Goal: Use online tool/utility: Utilize a website feature to perform a specific function

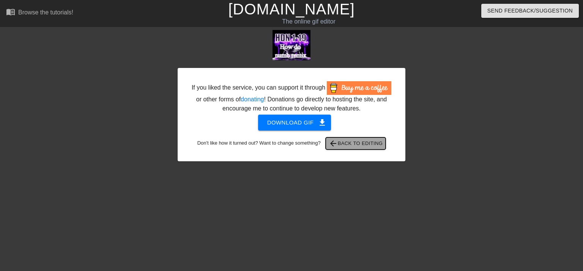
click at [354, 148] on span "arrow_back Back to Editing" at bounding box center [356, 143] width 54 height 9
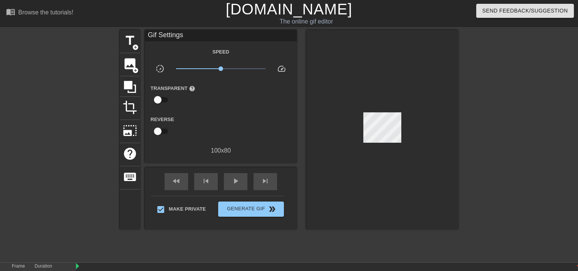
click at [214, 44] on div "Gif Settings Speed slow_motion_video x1.00 speed Transparent help Reverse 100 x…" at bounding box center [221, 92] width 152 height 125
click at [208, 38] on div "Gif Settings" at bounding box center [221, 35] width 152 height 11
click at [201, 38] on div "Gif Settings" at bounding box center [221, 35] width 152 height 11
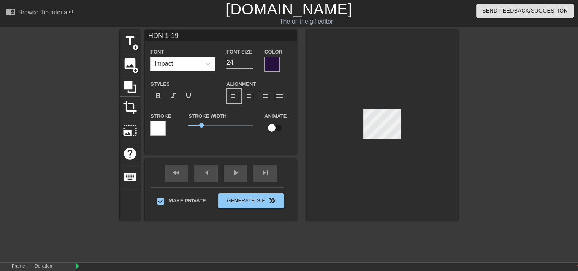
click at [163, 33] on input "HDN 1-19" at bounding box center [221, 35] width 152 height 11
click at [181, 37] on input "AON 1-19" at bounding box center [221, 35] width 152 height 11
type input "How do"
type input "17"
click at [211, 32] on input "How do" at bounding box center [221, 35] width 152 height 11
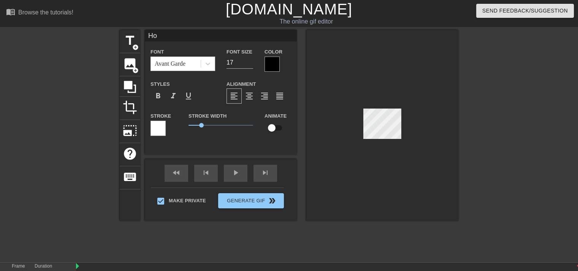
type input "H"
type input "All or"
click at [286, 39] on input "All or" at bounding box center [221, 35] width 152 height 11
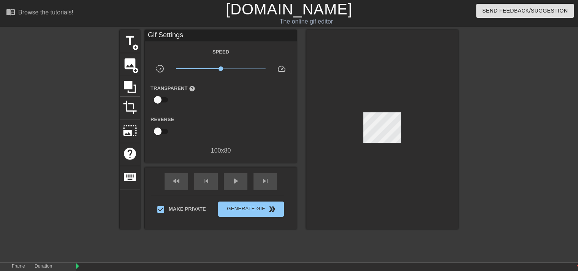
click at [352, 158] on div at bounding box center [382, 129] width 152 height 199
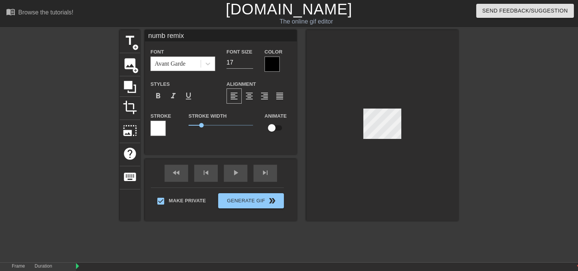
click at [381, 139] on div at bounding box center [382, 125] width 152 height 191
click at [210, 34] on input "numb remix" at bounding box center [221, 35] width 152 height 11
type input "n"
type input "Nothing"
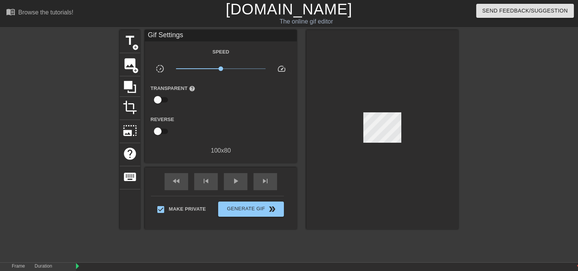
click at [310, 6] on link "[DOMAIN_NAME]" at bounding box center [289, 9] width 126 height 17
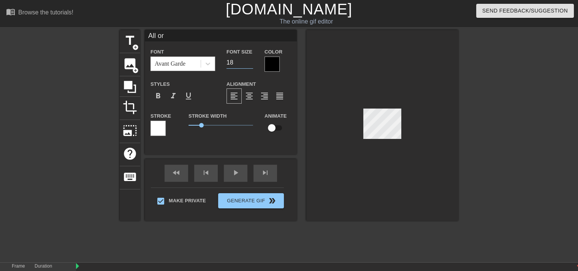
click at [249, 60] on input "18" at bounding box center [239, 63] width 27 height 12
click at [249, 60] on input "19" at bounding box center [239, 63] width 27 height 12
type input "20"
click at [249, 60] on input "20" at bounding box center [239, 63] width 27 height 12
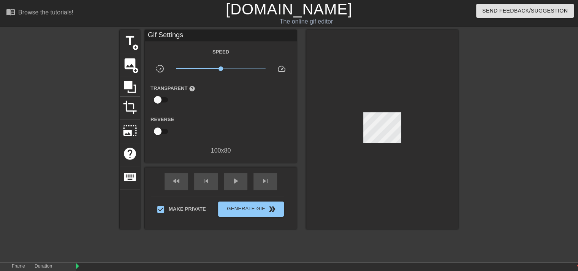
click at [325, 82] on div at bounding box center [382, 129] width 152 height 199
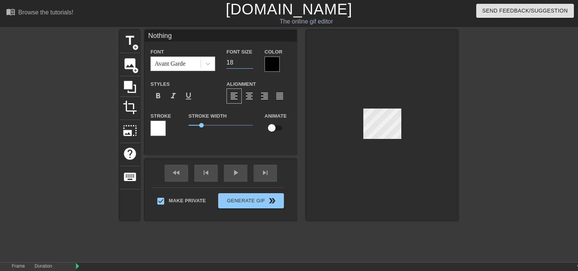
click at [251, 62] on input "18" at bounding box center [239, 63] width 27 height 12
click at [251, 62] on input "19" at bounding box center [239, 63] width 27 height 12
type input "20"
click at [251, 62] on input "20" at bounding box center [239, 63] width 27 height 12
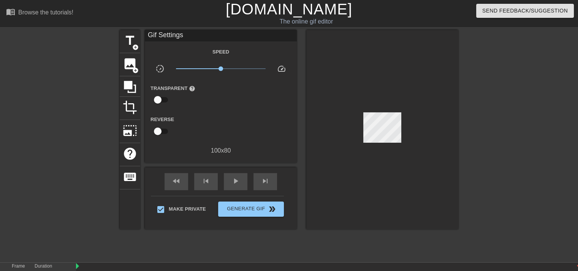
click at [341, 54] on div at bounding box center [382, 129] width 152 height 199
click at [265, 215] on button "Generate Gif double_arrow" at bounding box center [251, 209] width 66 height 15
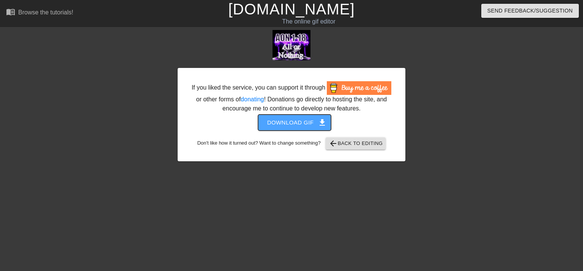
click at [297, 123] on span "Download gif get_app" at bounding box center [294, 123] width 55 height 10
